Goal: Find specific page/section: Find specific page/section

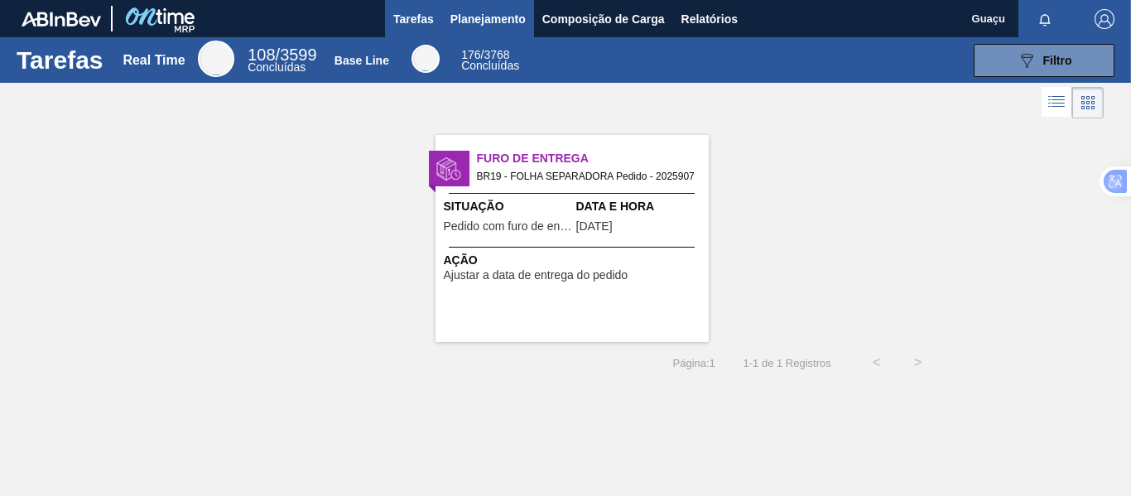
click at [470, 21] on span "Planejamento" at bounding box center [487, 19] width 75 height 20
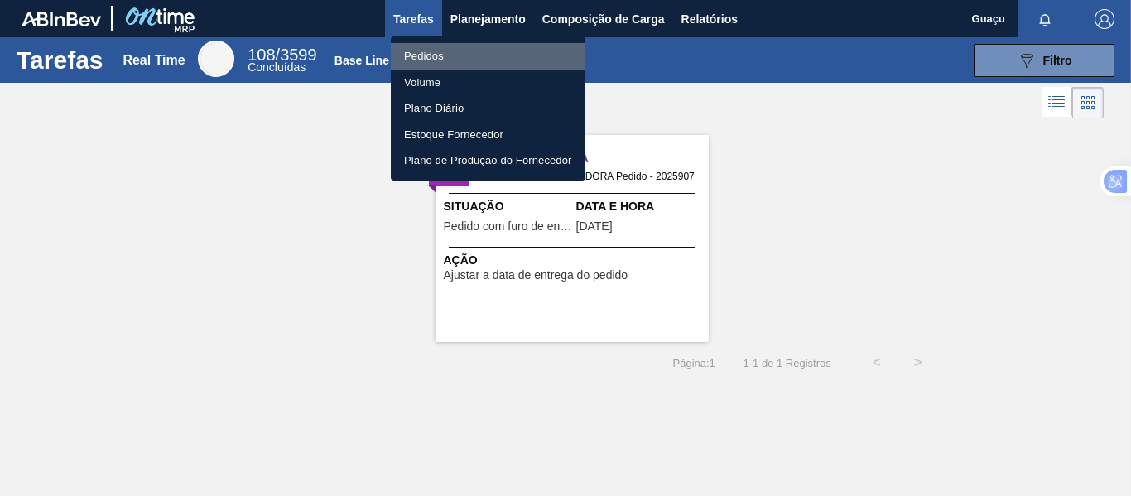
click at [446, 53] on li "Pedidos" at bounding box center [488, 56] width 194 height 26
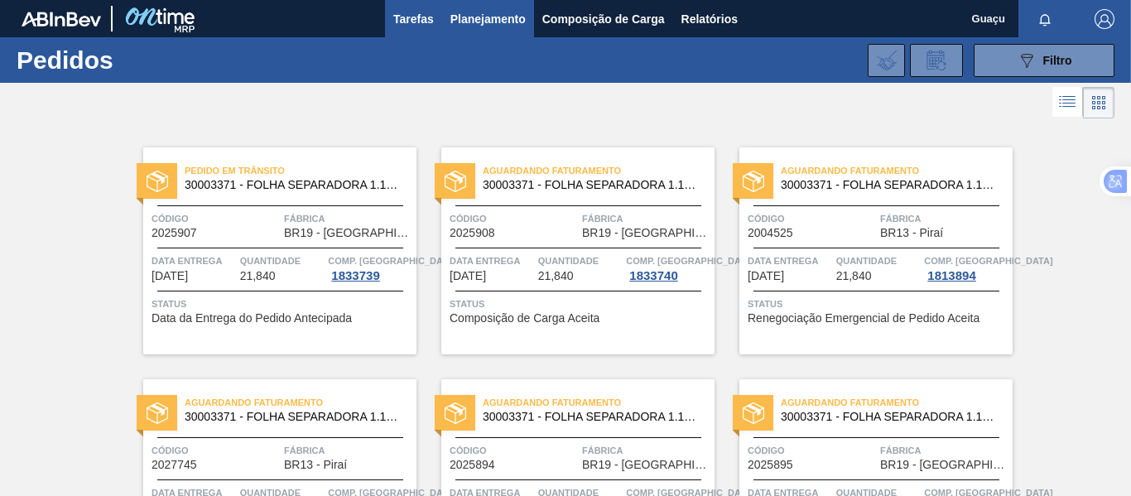
click at [420, 20] on span "Tarefas" at bounding box center [413, 19] width 41 height 20
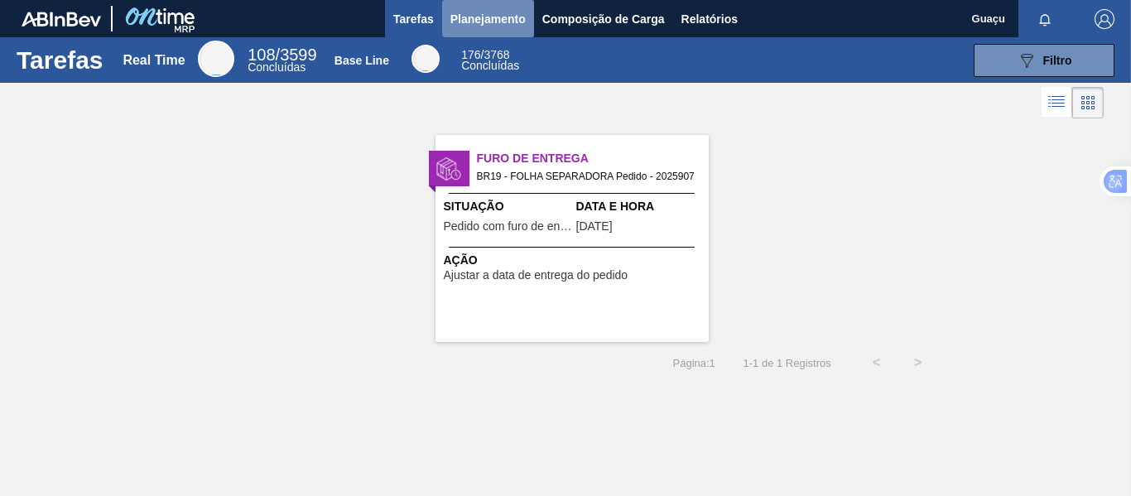
click at [481, 17] on span "Planejamento" at bounding box center [487, 19] width 75 height 20
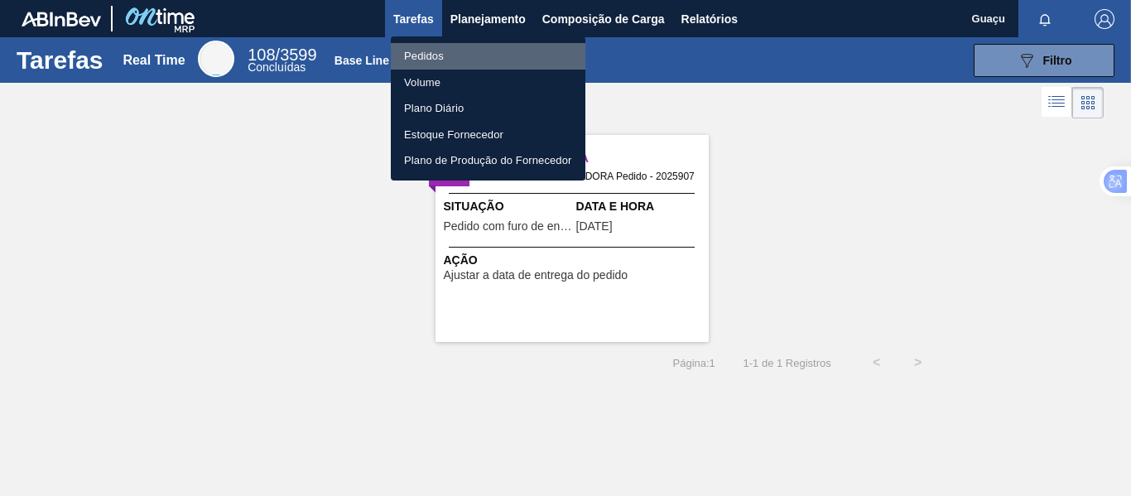
click at [444, 57] on li "Pedidos" at bounding box center [488, 56] width 194 height 26
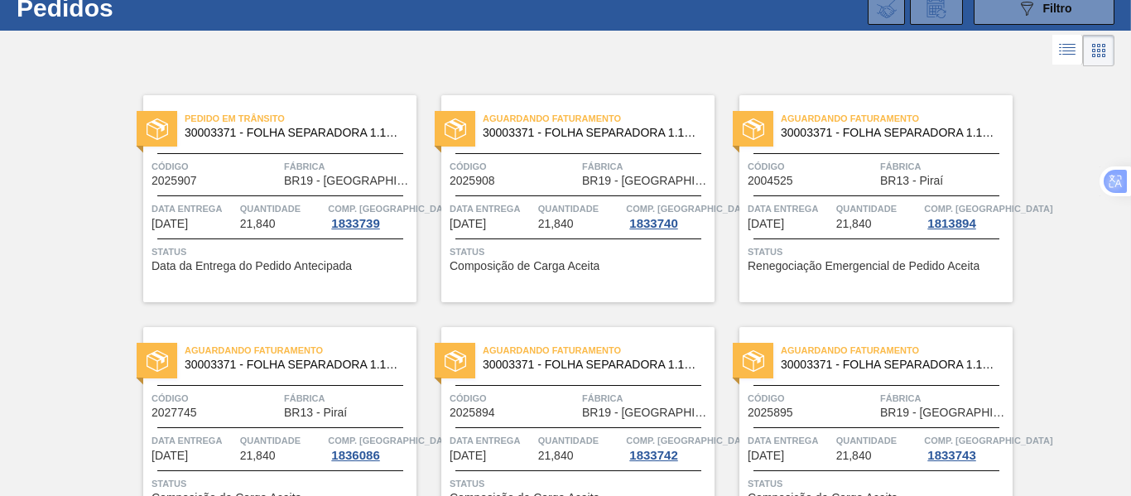
scroll to position [383, 0]
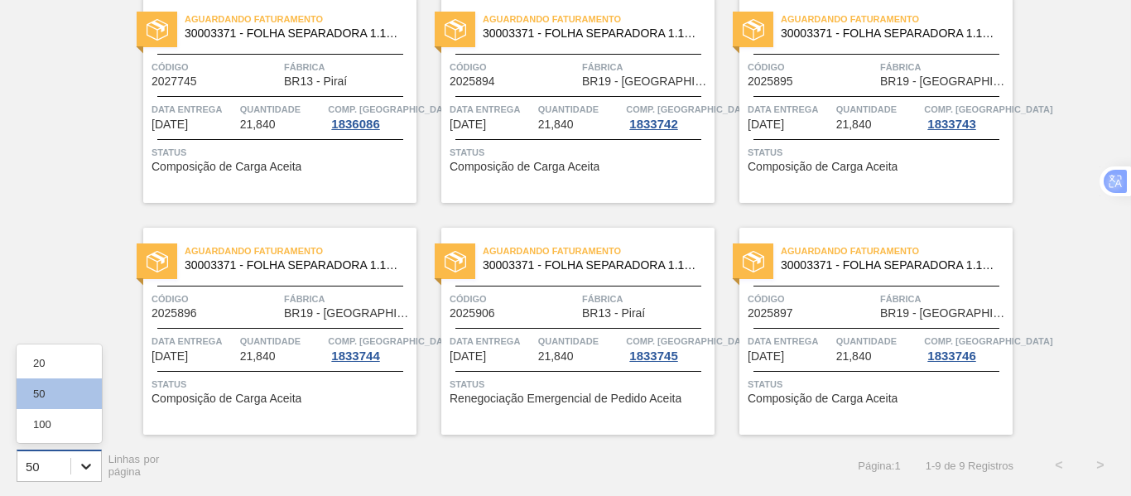
click at [90, 471] on icon at bounding box center [86, 466] width 17 height 17
click at [69, 410] on div "100" at bounding box center [59, 424] width 85 height 31
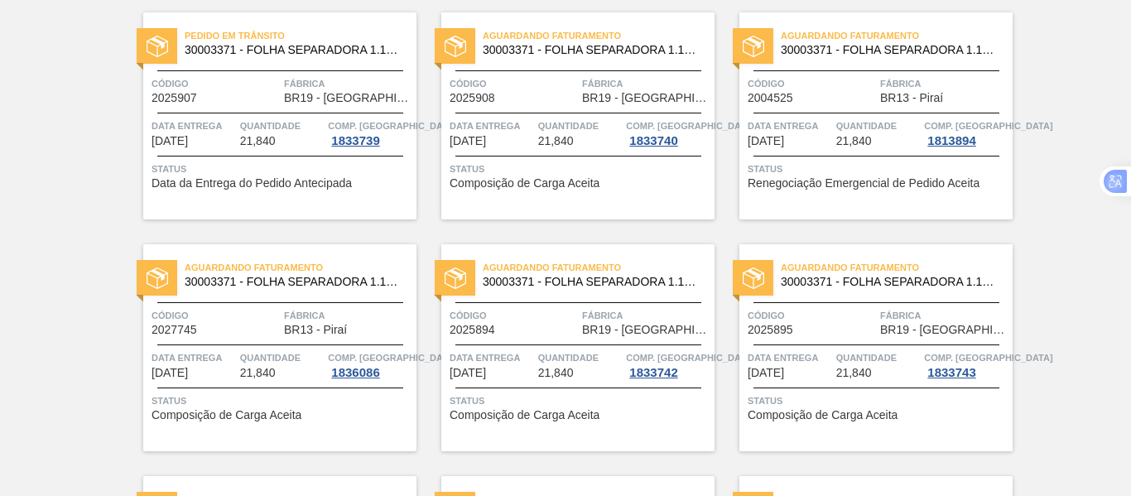
scroll to position [0, 0]
